Goal: Information Seeking & Learning: Check status

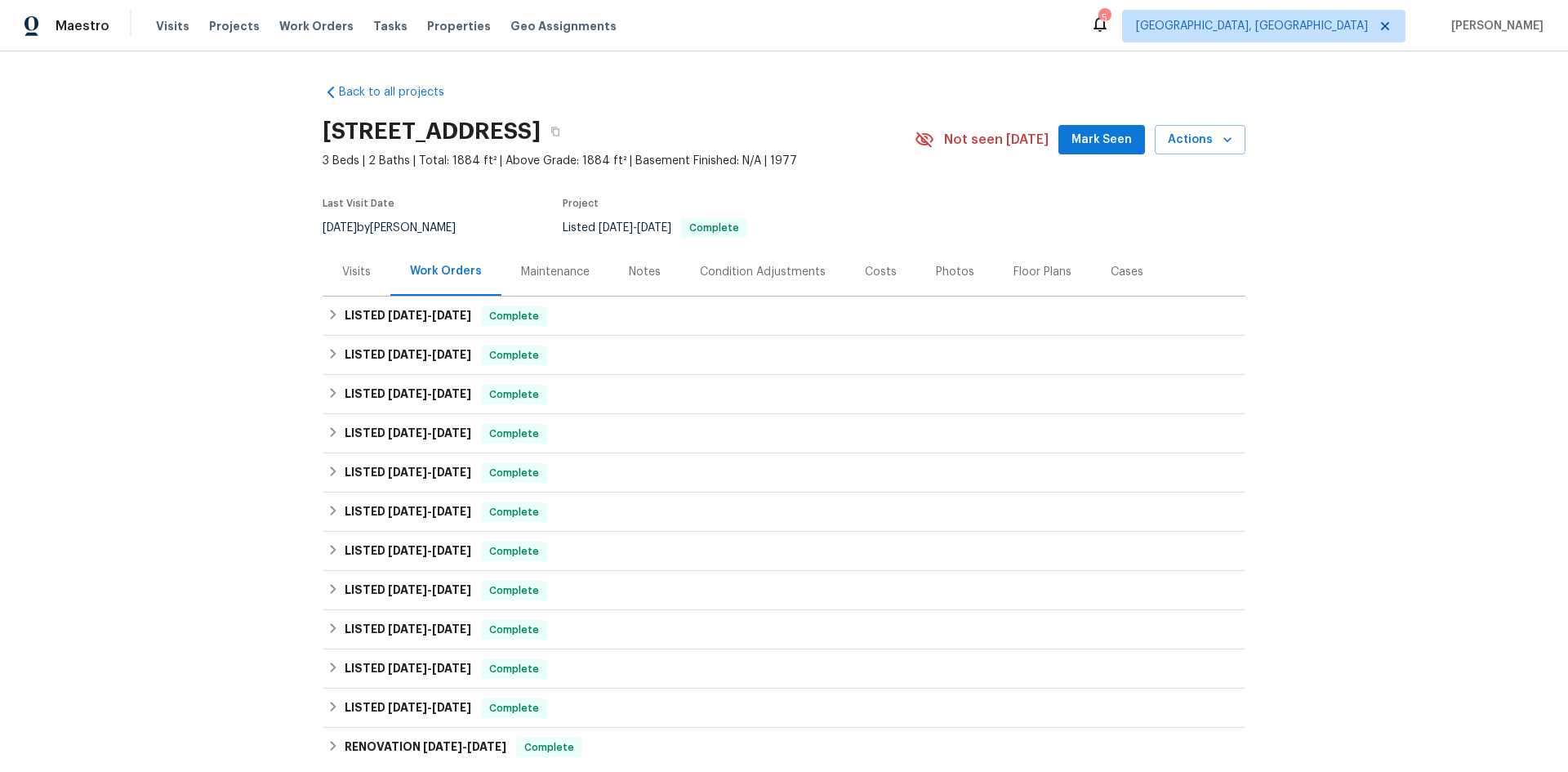
click at [359, 254] on div "Visits" at bounding box center [357, 271] width 68 height 48
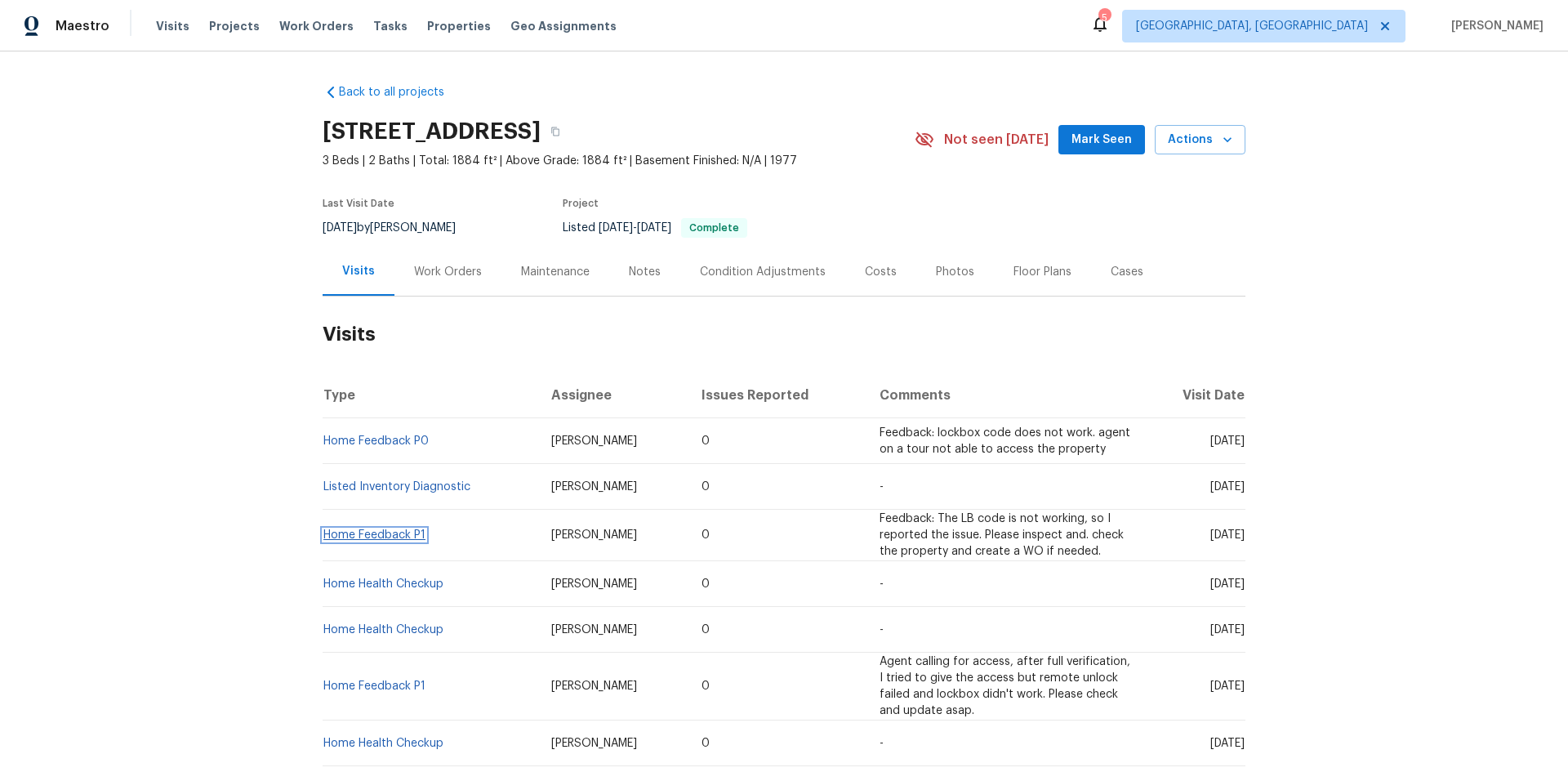
click at [398, 534] on link "Home Feedback P1" at bounding box center [374, 535] width 102 height 12
click at [385, 446] on link "Home Feedback P0" at bounding box center [376, 441] width 106 height 12
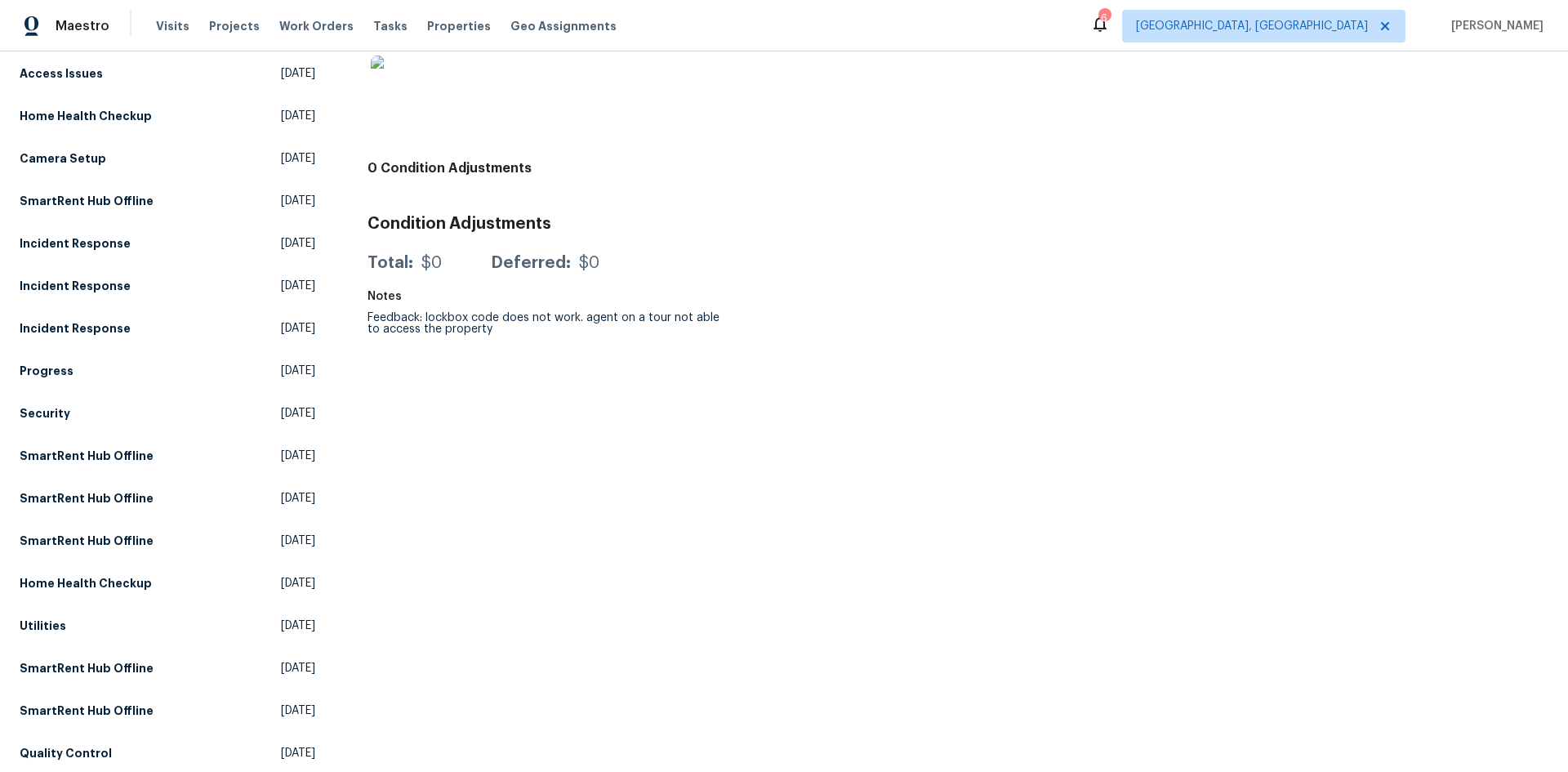
scroll to position [654, 0]
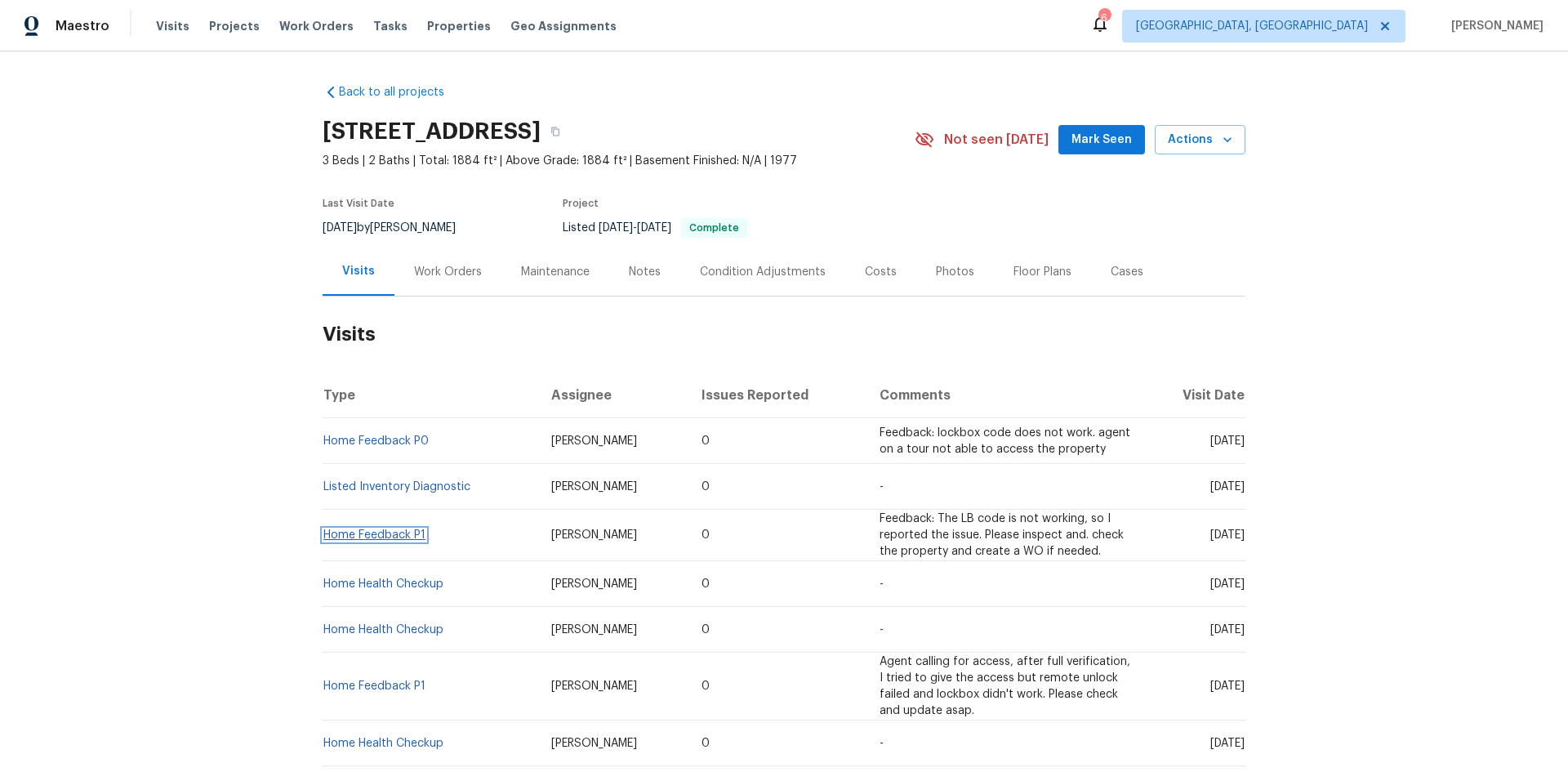
click at [391, 535] on link "Home Feedback P1" at bounding box center [374, 535] width 102 height 12
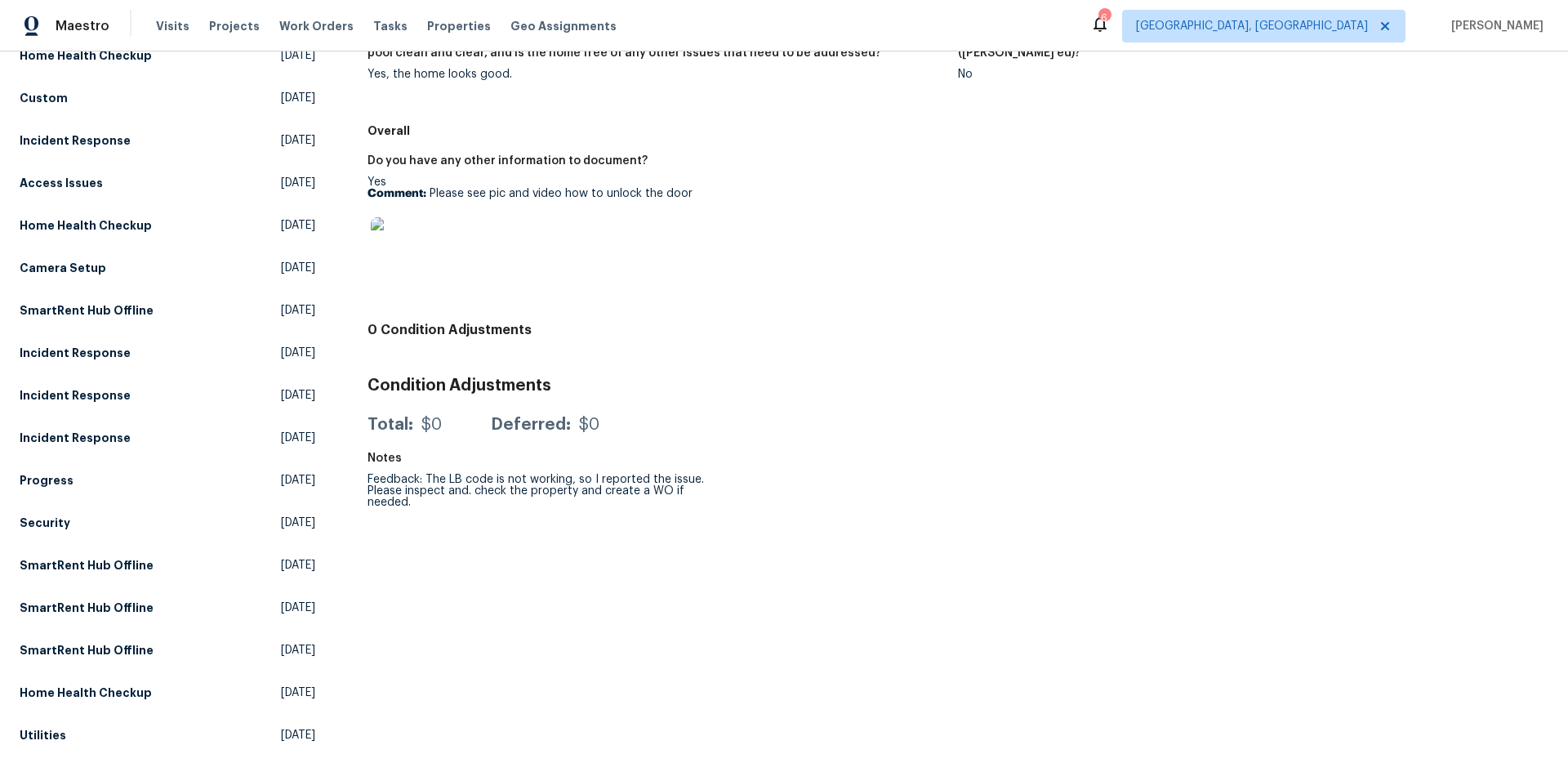
scroll to position [572, 0]
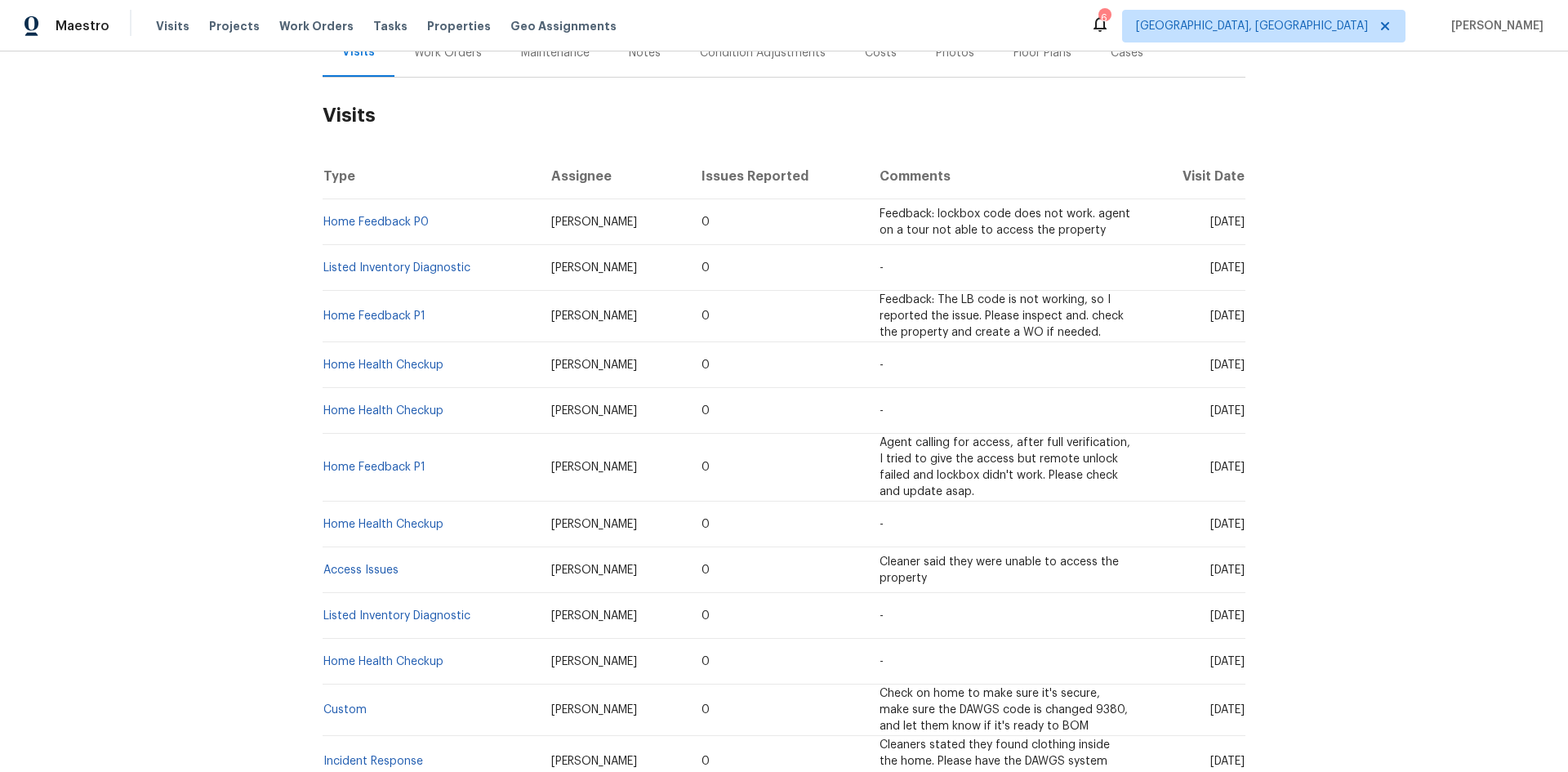
scroll to position [245, 0]
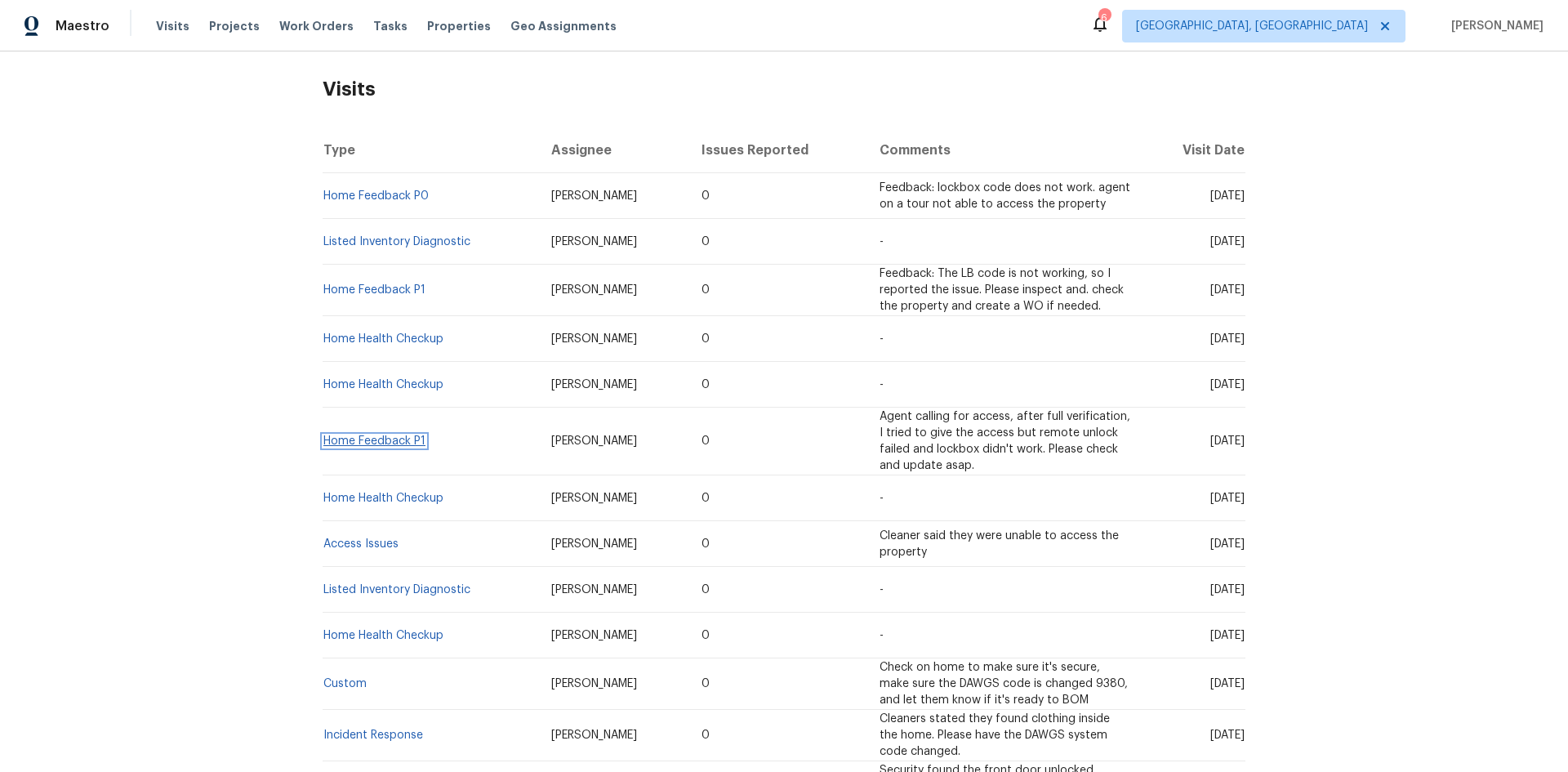
click at [372, 436] on link "Home Feedback P1" at bounding box center [374, 441] width 102 height 12
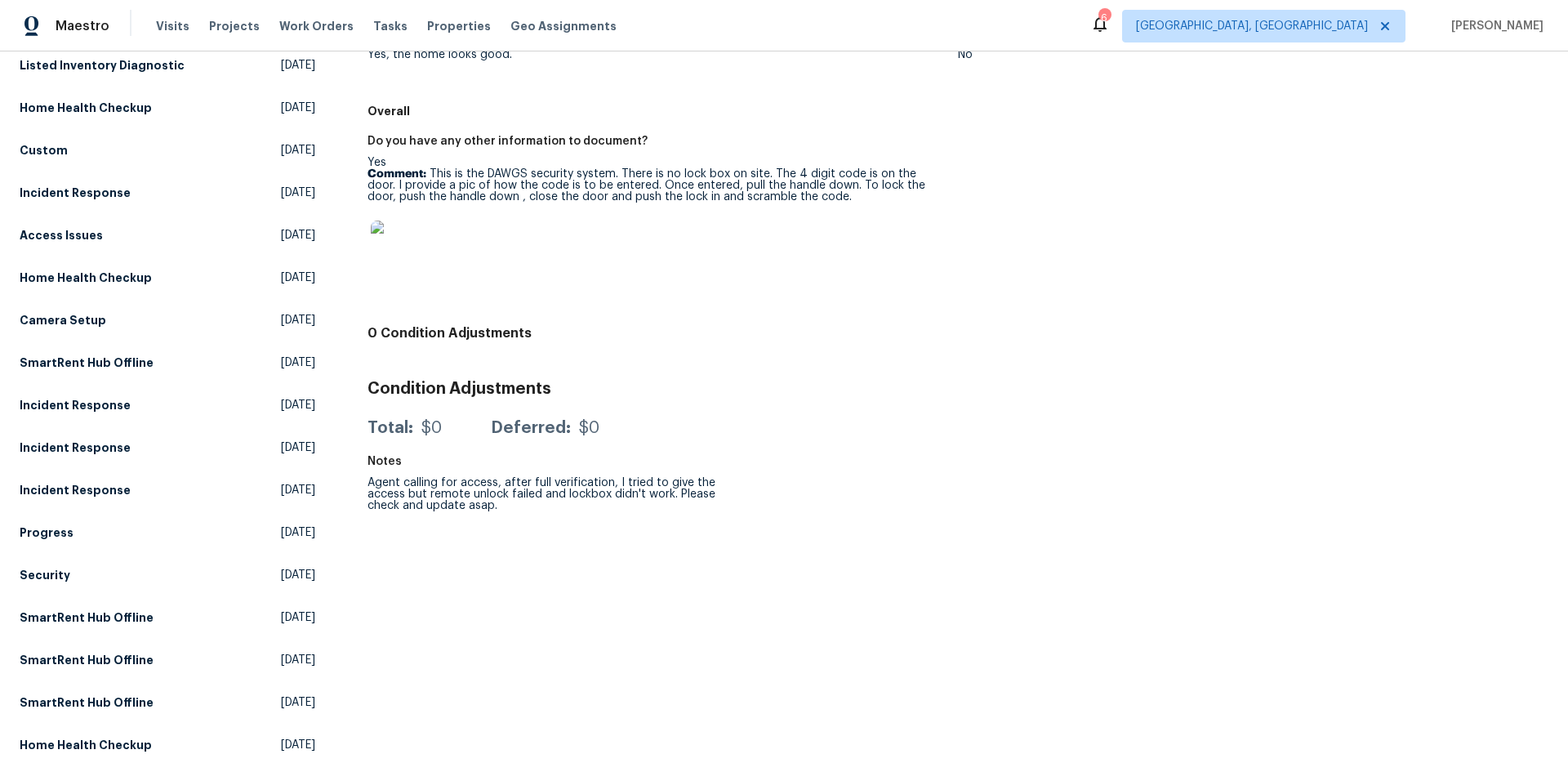
scroll to position [490, 0]
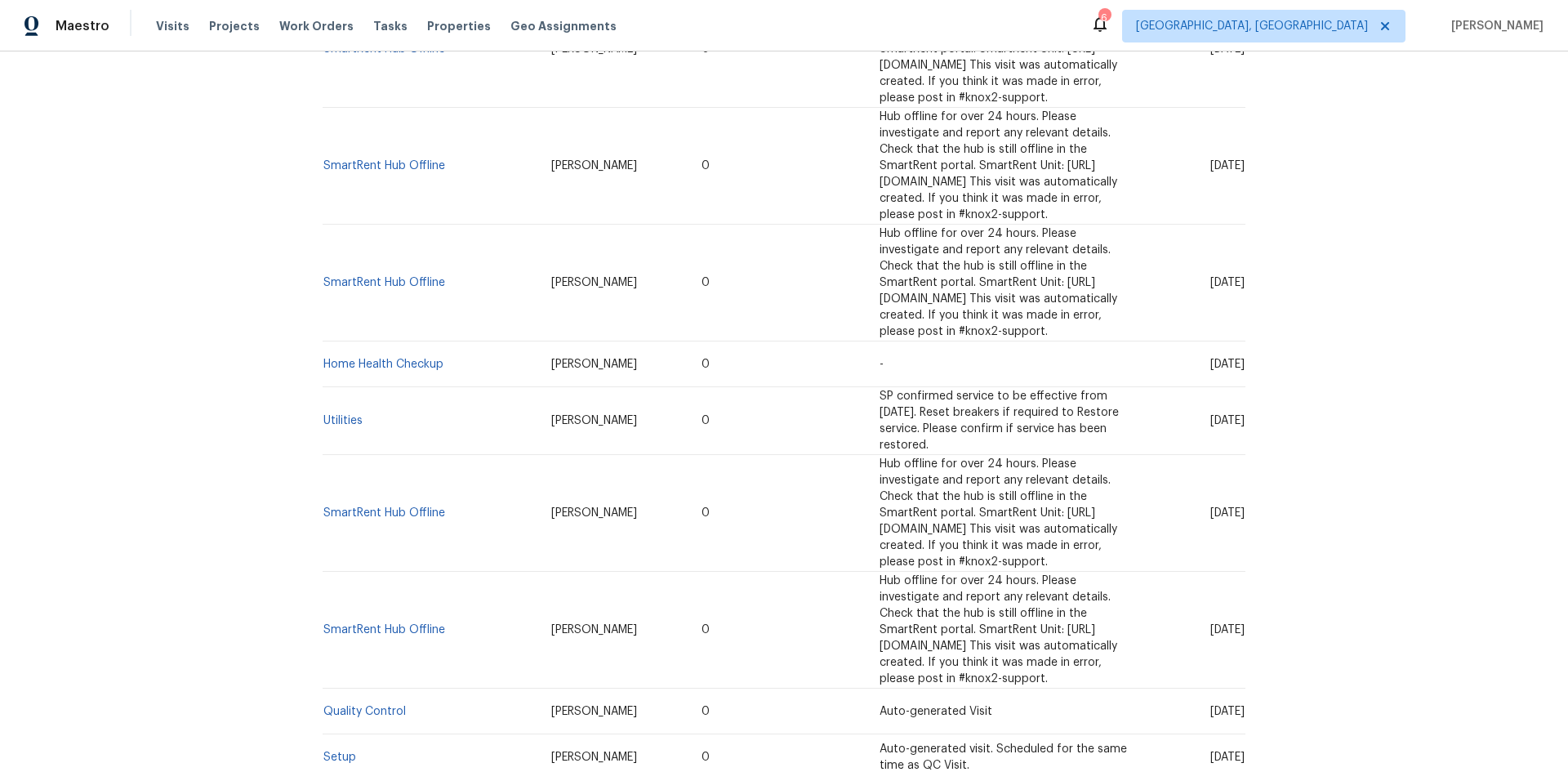
scroll to position [1673, 0]
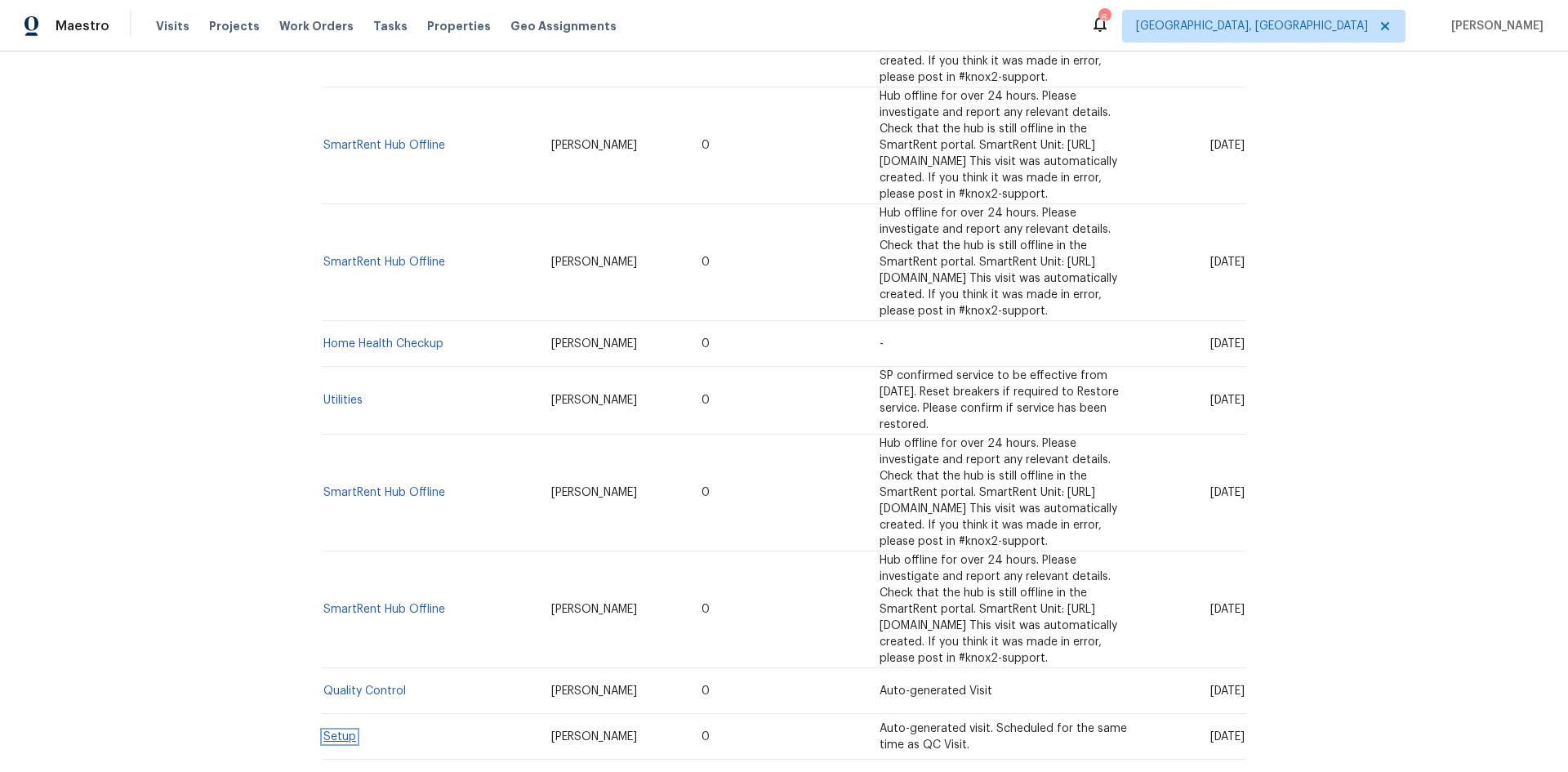
click at [336, 731] on link "Setup" at bounding box center [340, 737] width 33 height 12
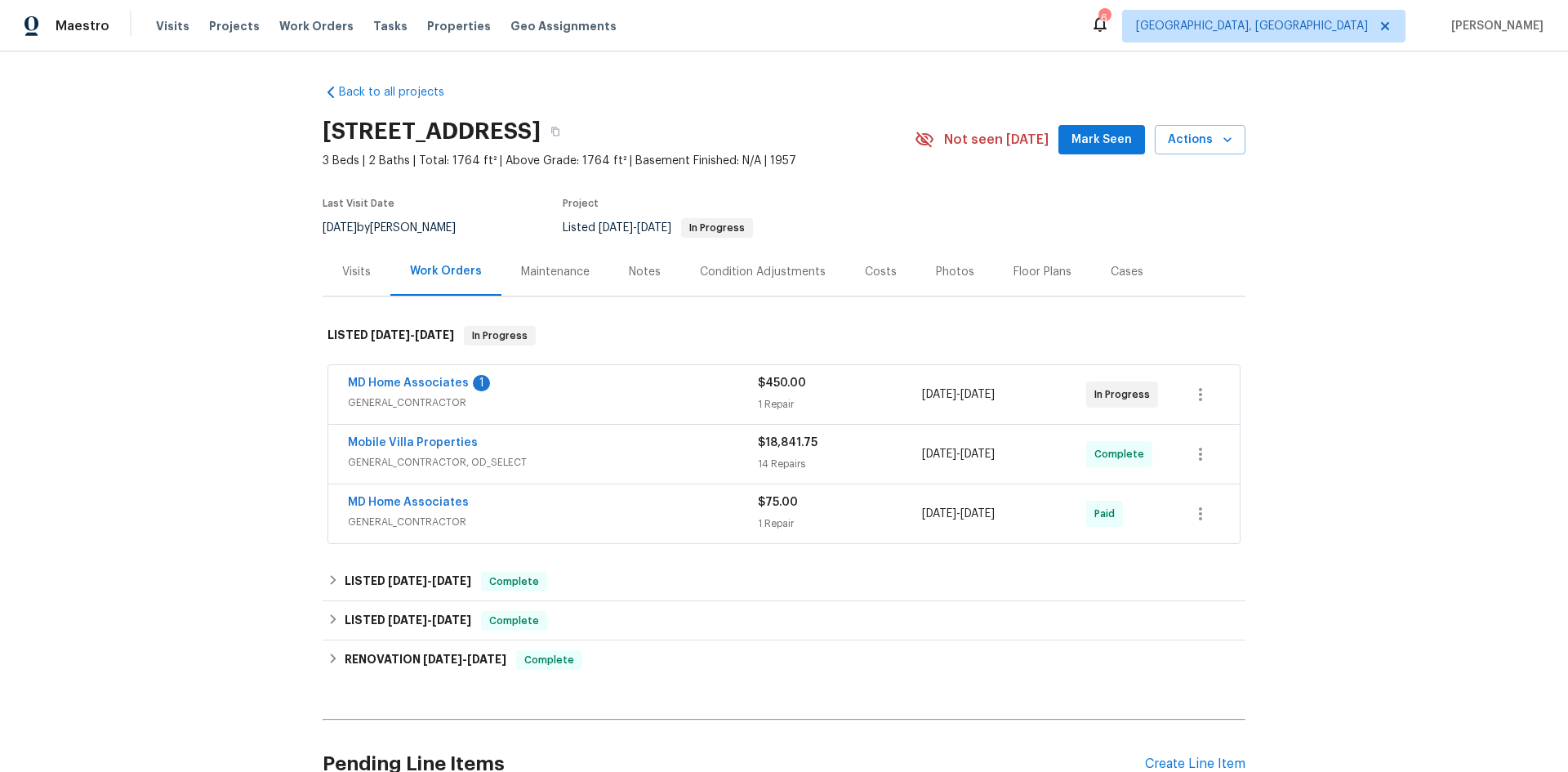
click at [358, 264] on div "Visits" at bounding box center [357, 271] width 29 height 16
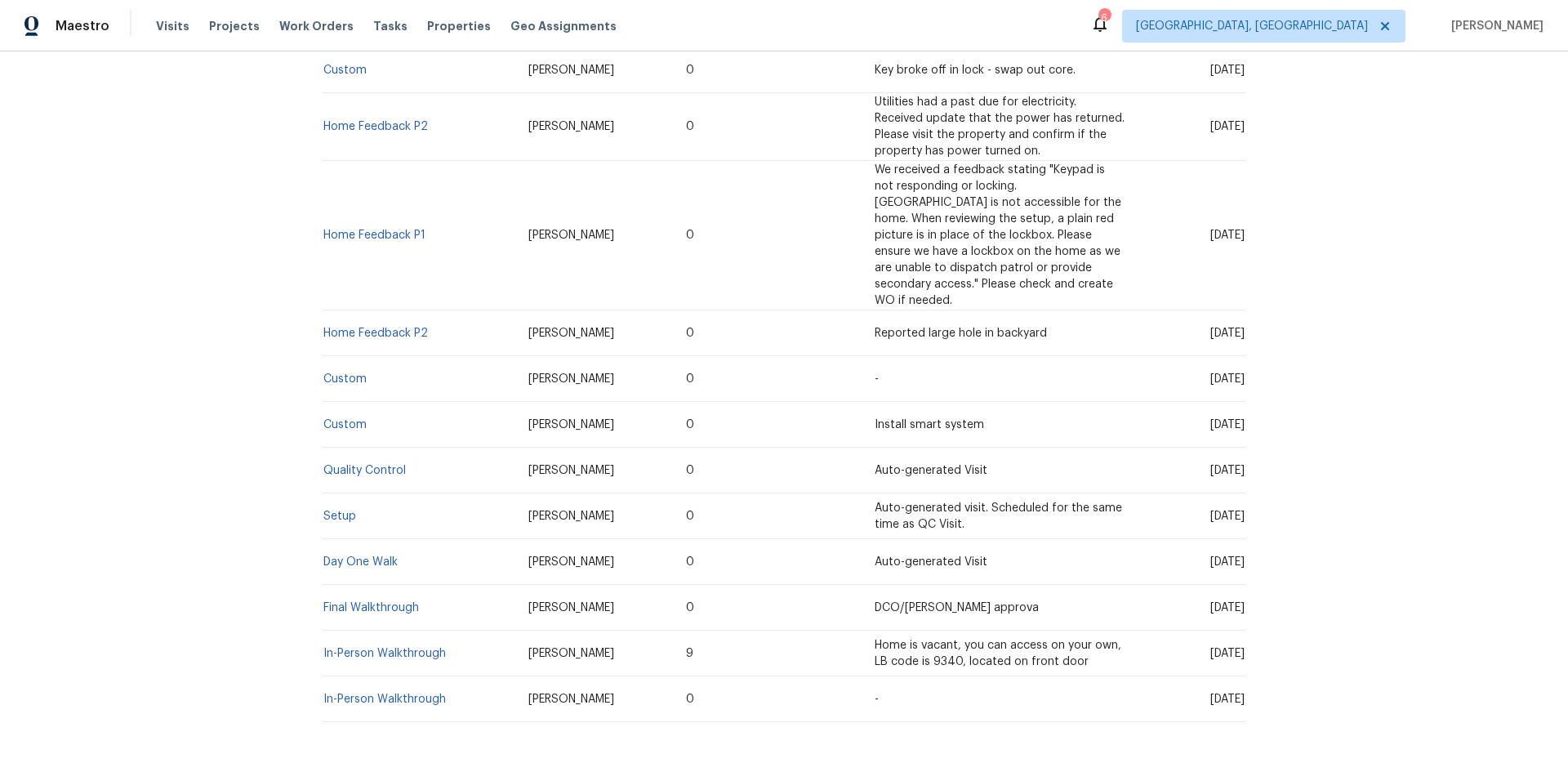
scroll to position [611, 0]
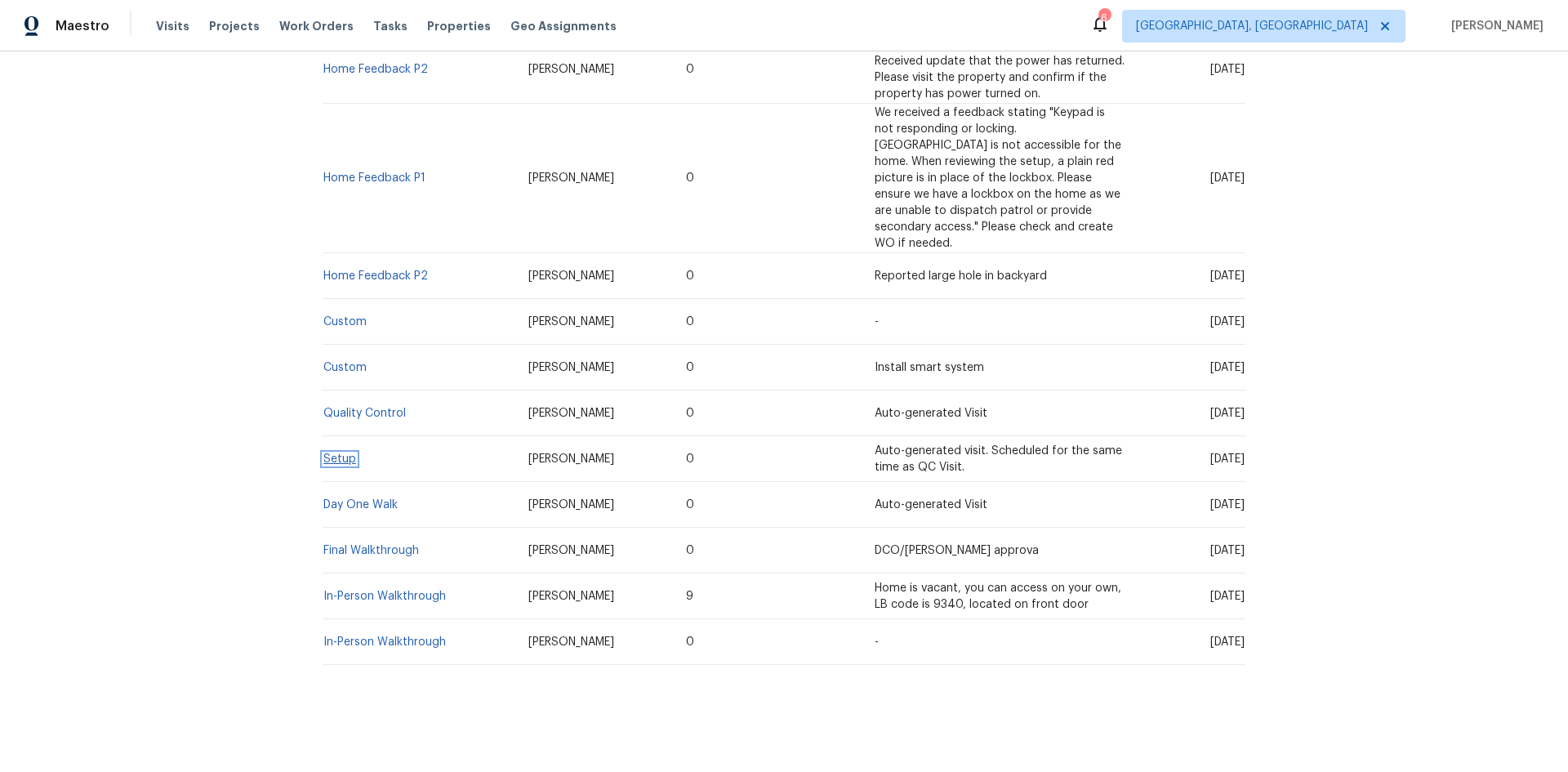
click at [337, 453] on link "Setup" at bounding box center [340, 459] width 33 height 12
